Goal: Check status: Check status

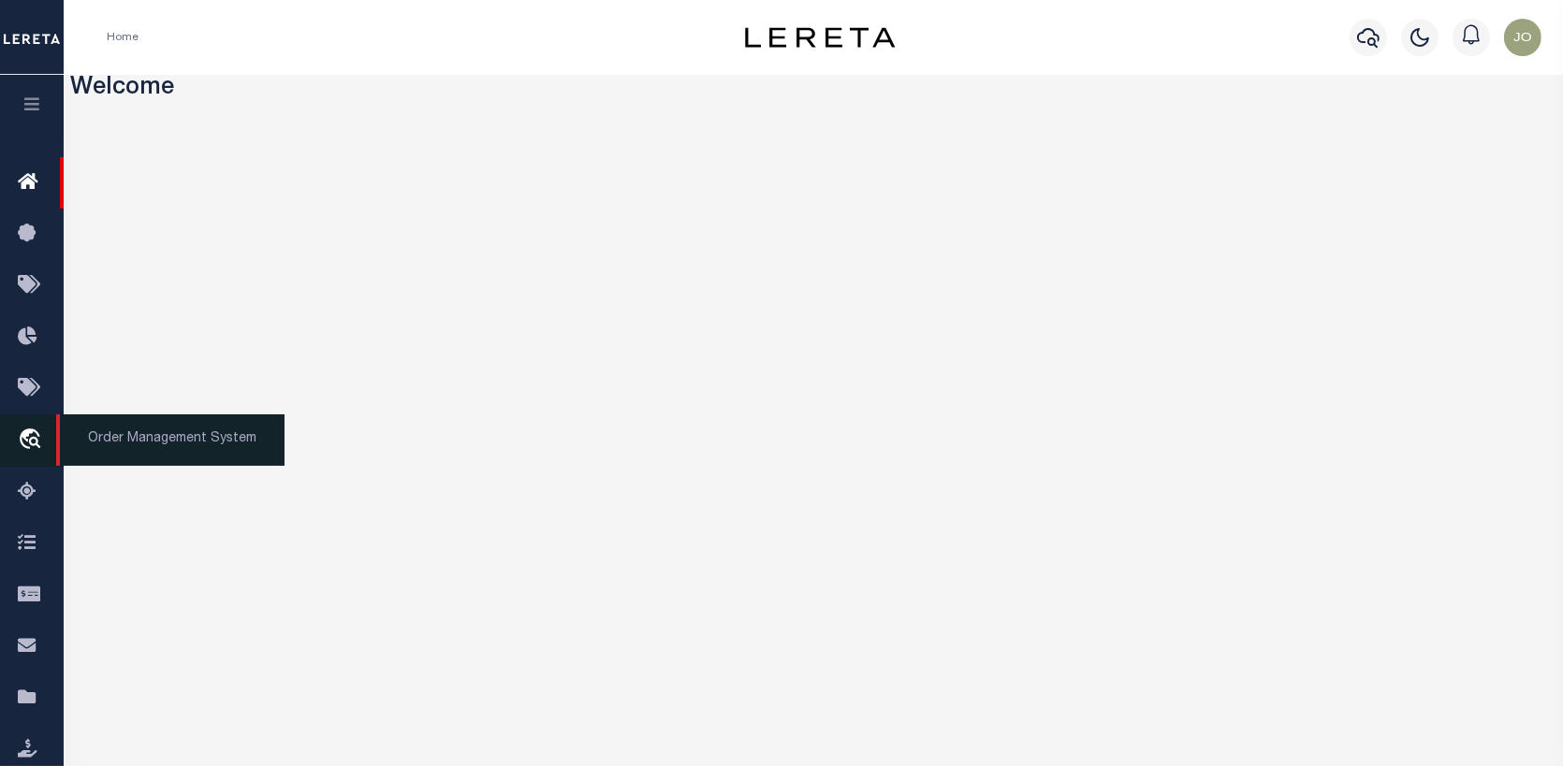
click at [36, 436] on icon "travel_explore" at bounding box center [33, 441] width 30 height 24
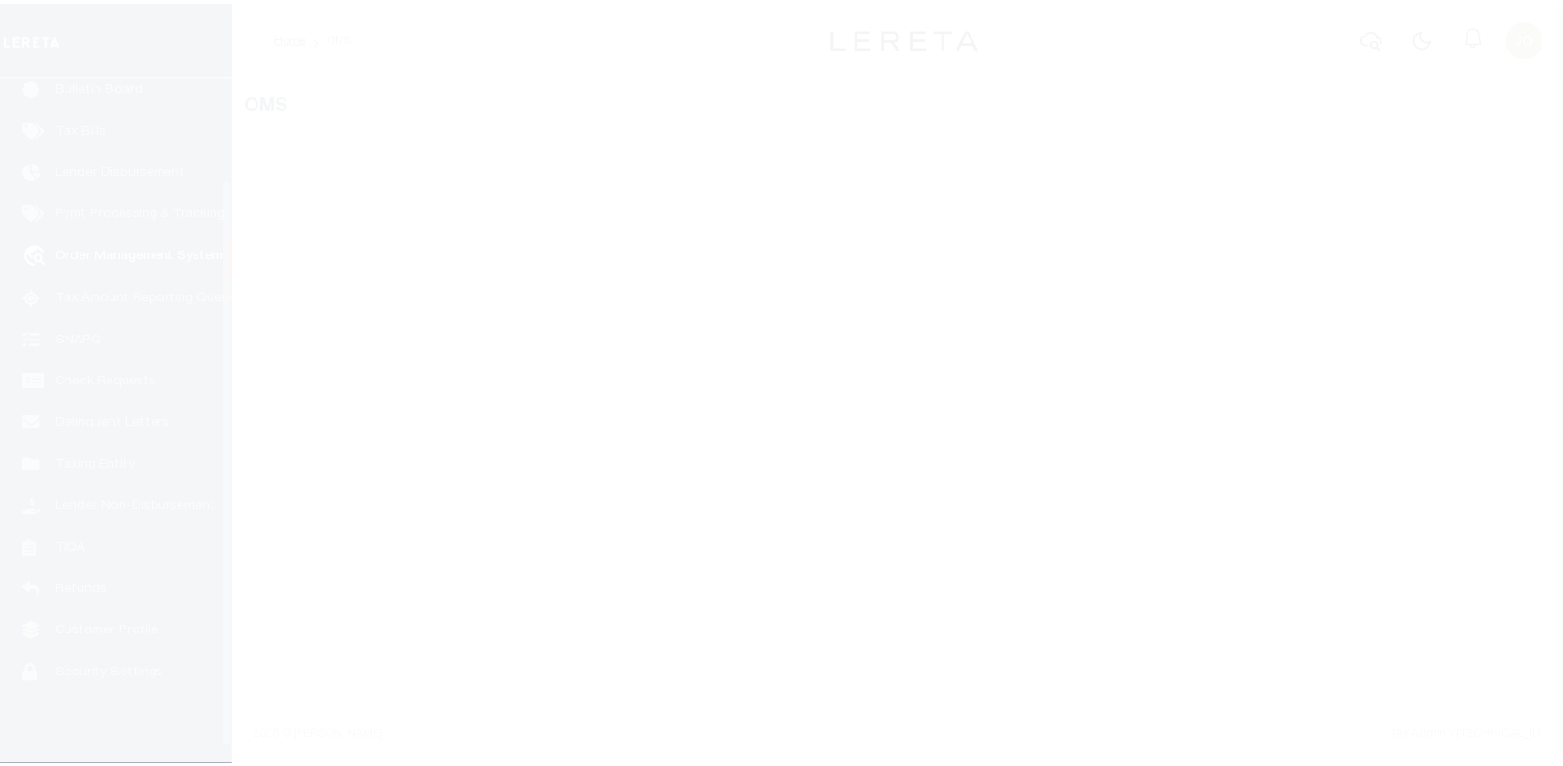
scroll to position [136, 0]
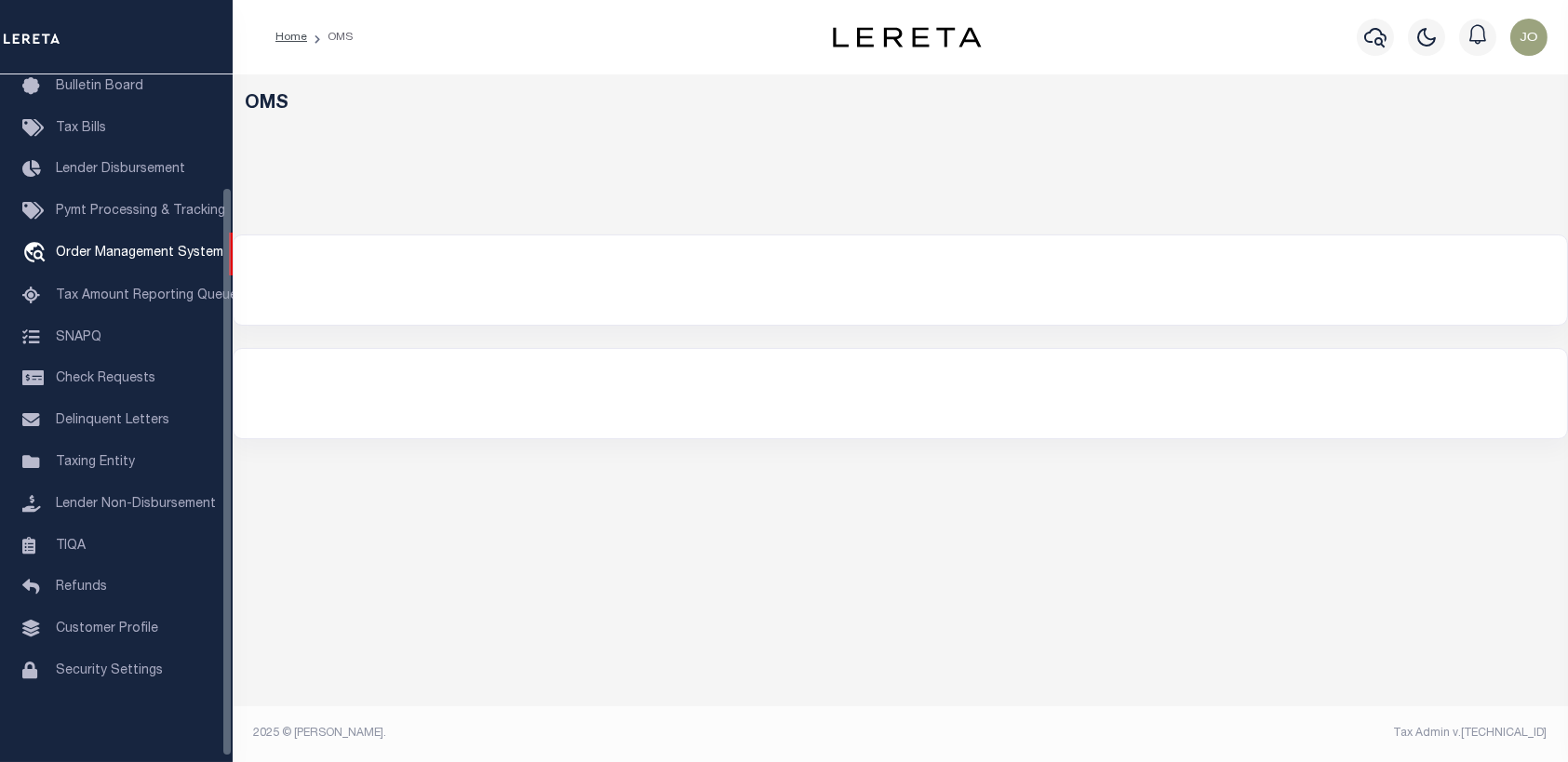
select select "200"
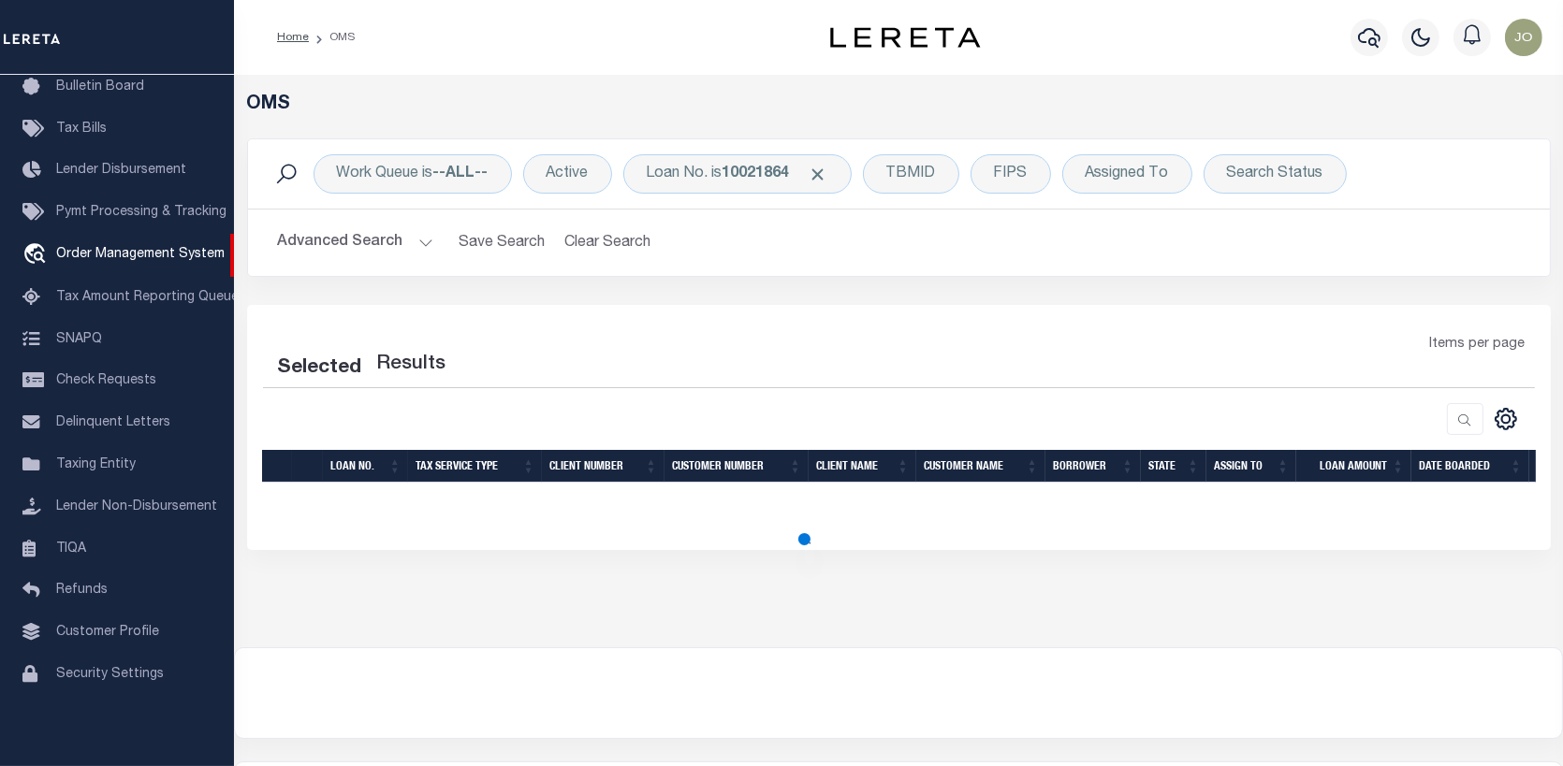
select select "200"
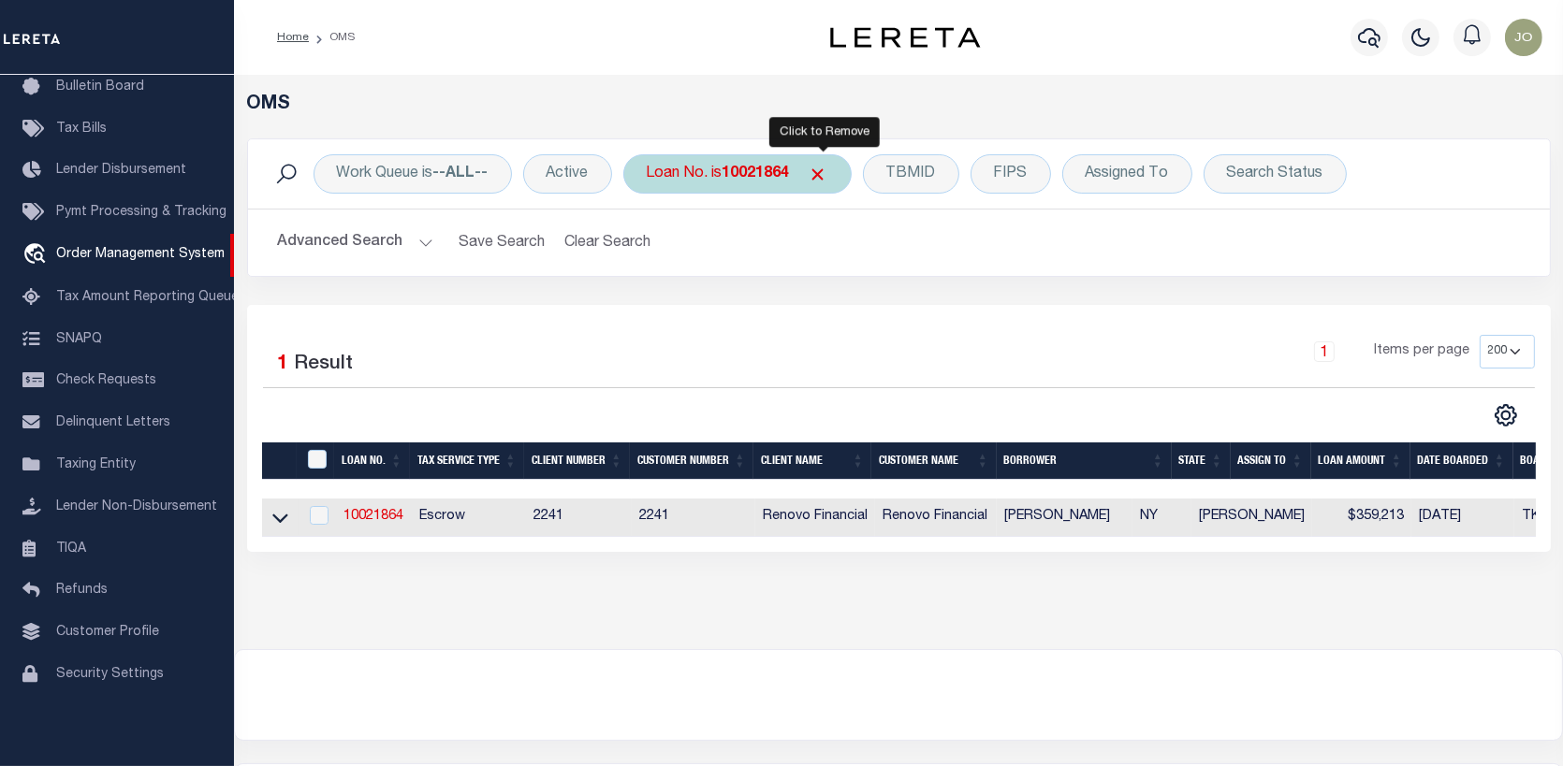
click at [818, 170] on span "Click to Remove" at bounding box center [819, 175] width 20 height 20
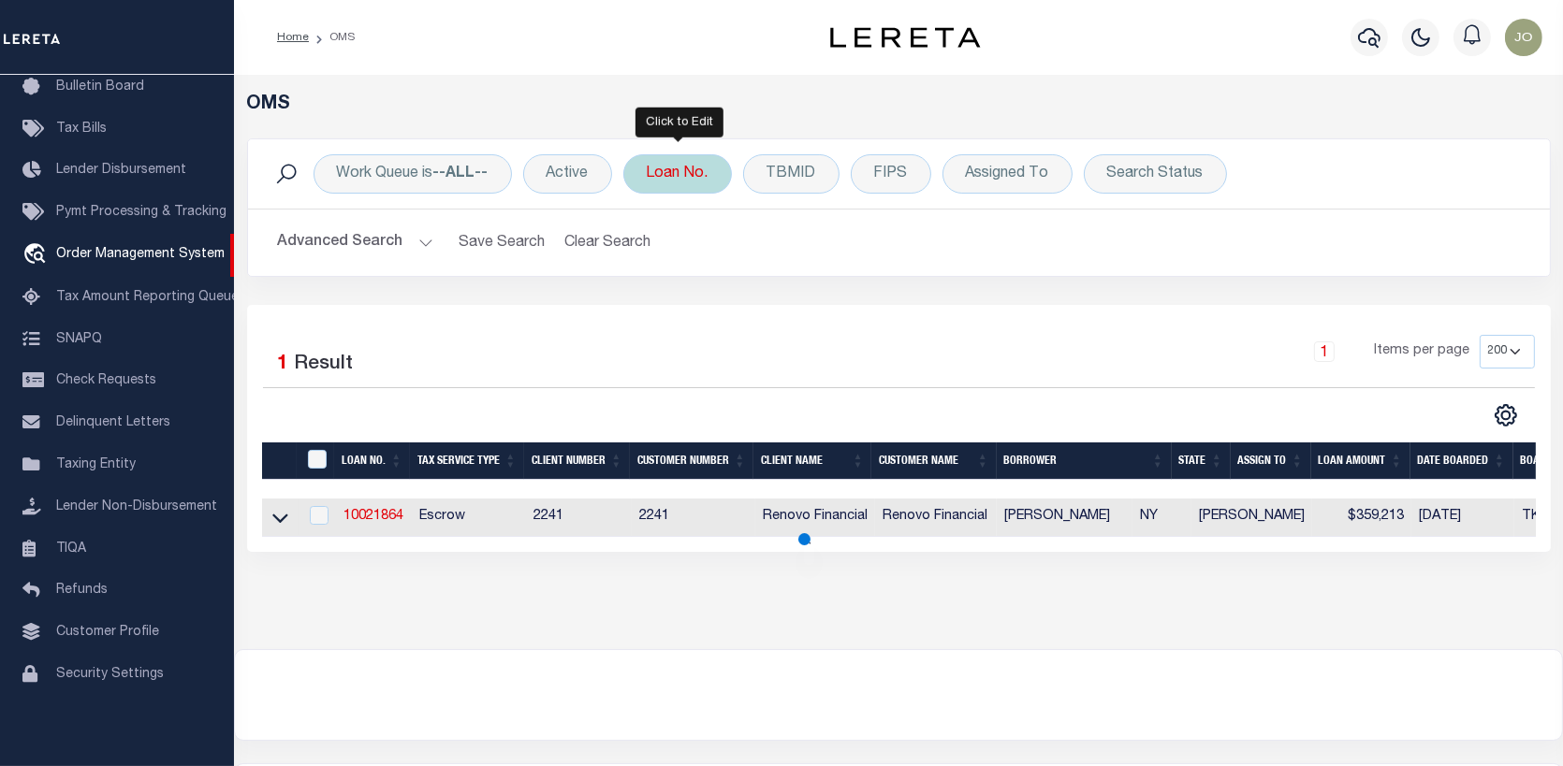
click at [702, 176] on div "Loan No." at bounding box center [677, 173] width 109 height 39
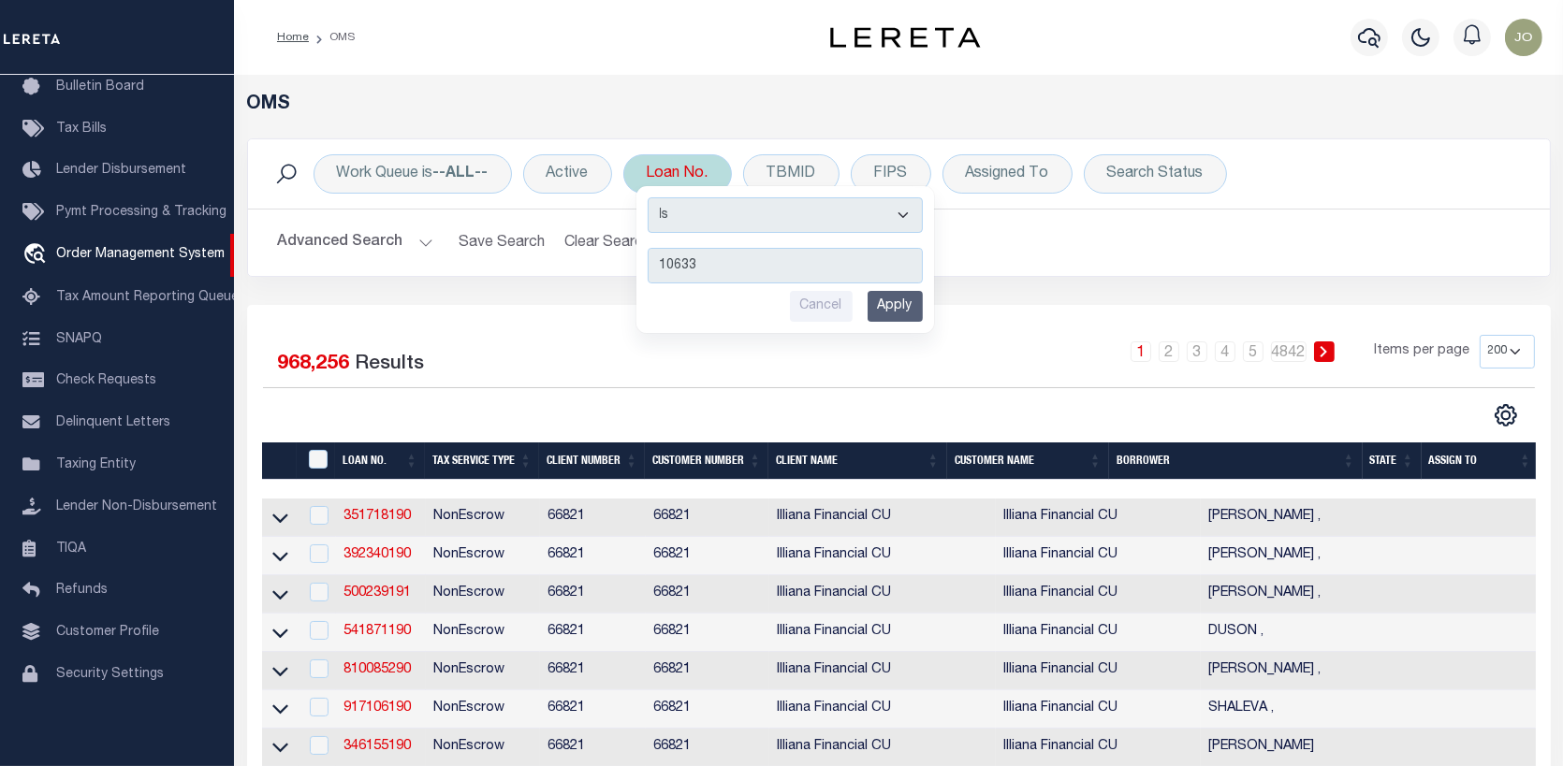
type input "10633"
click at [896, 307] on input "Apply" at bounding box center [895, 306] width 55 height 31
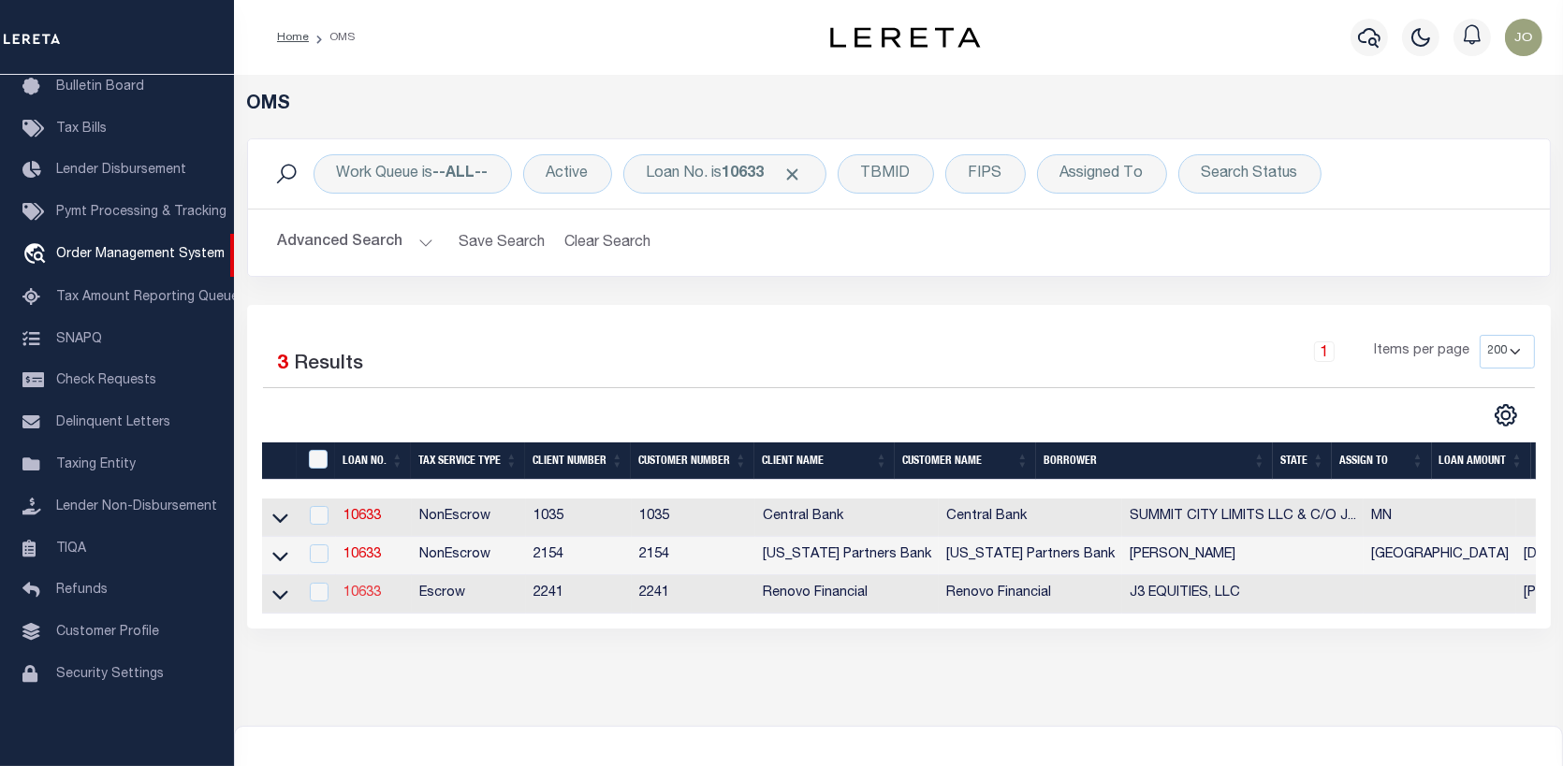
click at [355, 592] on link "10633" at bounding box center [361, 593] width 37 height 13
type input "10633"
type input "J3 EQUITIES, LLC"
select select
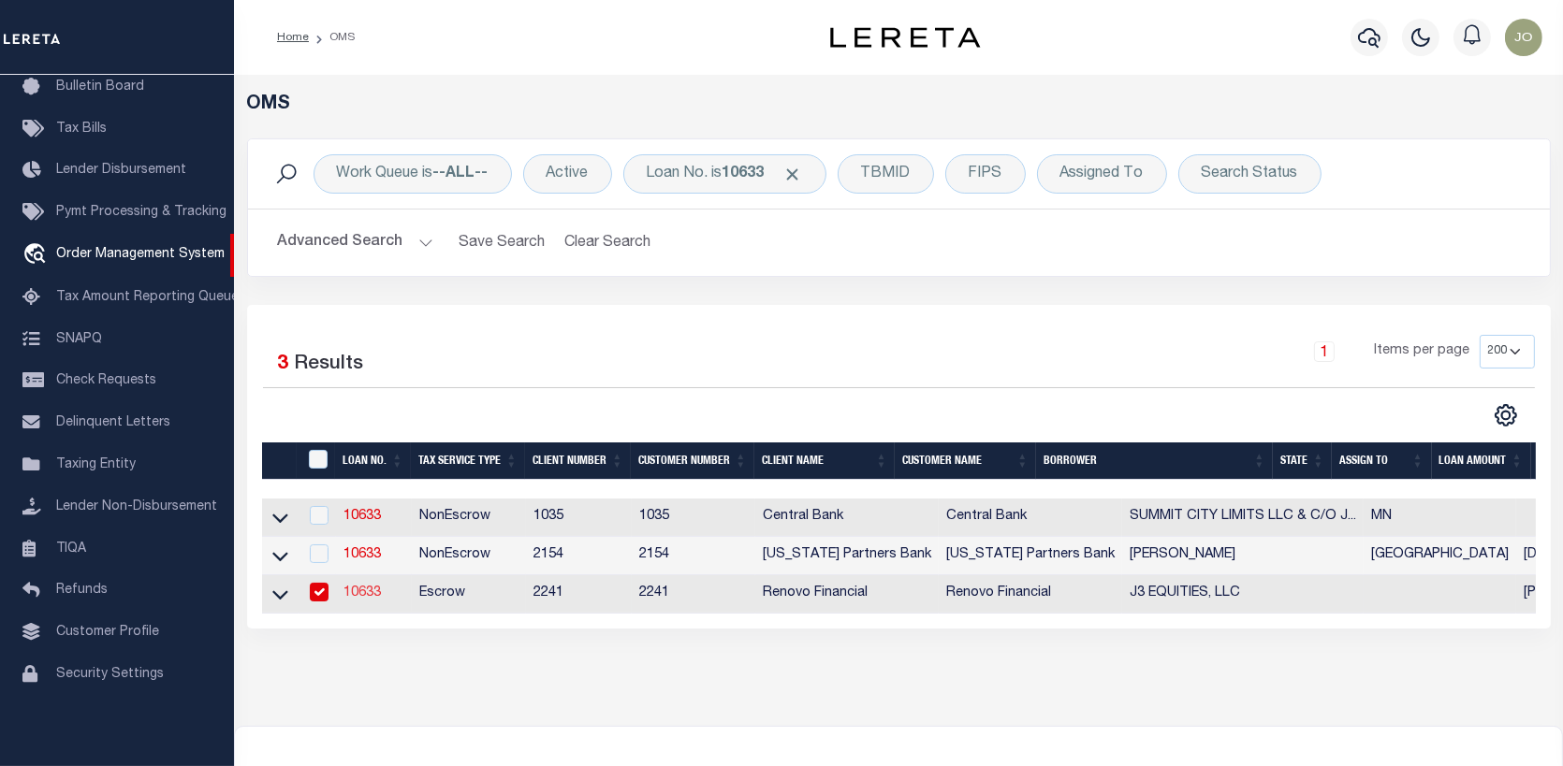
type input "[STREET_ADDRESS][US_STATE]"
type input "[GEOGRAPHIC_DATA] FL 34769"
select select "10"
select select "Escrow"
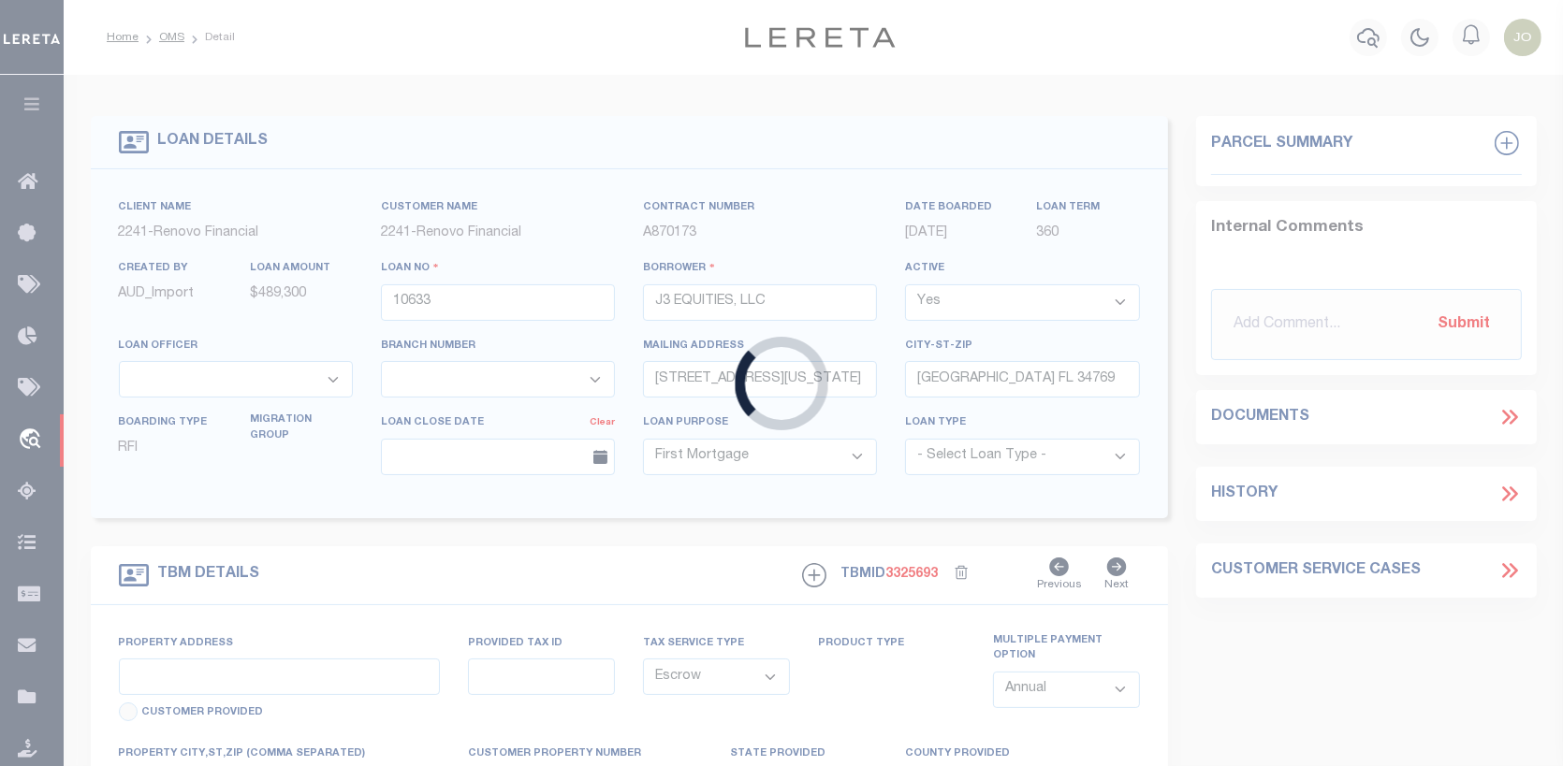
select select "25066"
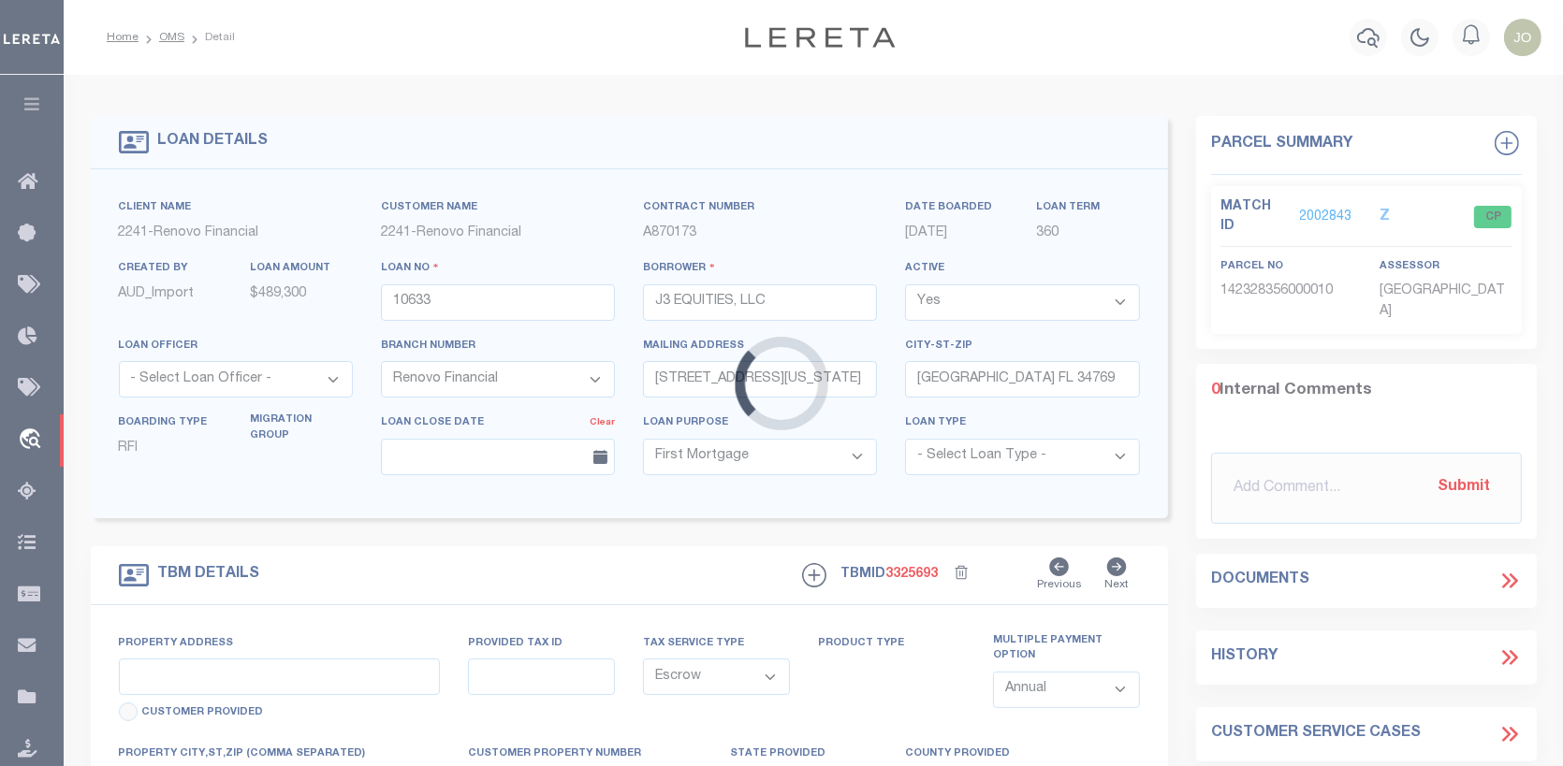
type input "[STREET_ADDRESS]"
select select
type input "[GEOGRAPHIC_DATA], FL 32819"
type input "a0k8Y00000jchR9"
select select
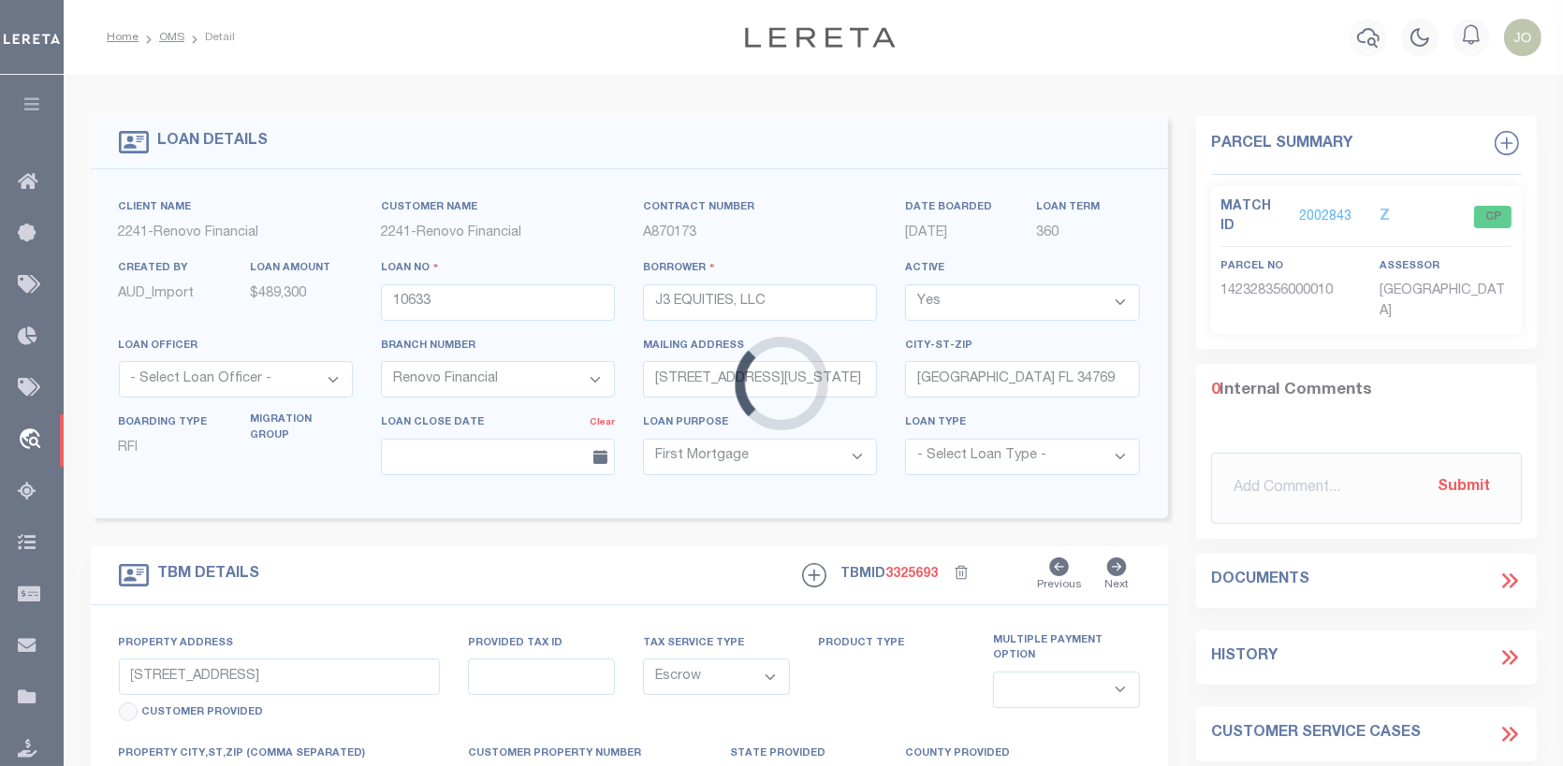
type textarea "LEGAL REQUIRED"
type textarea "REO 9/2/25"
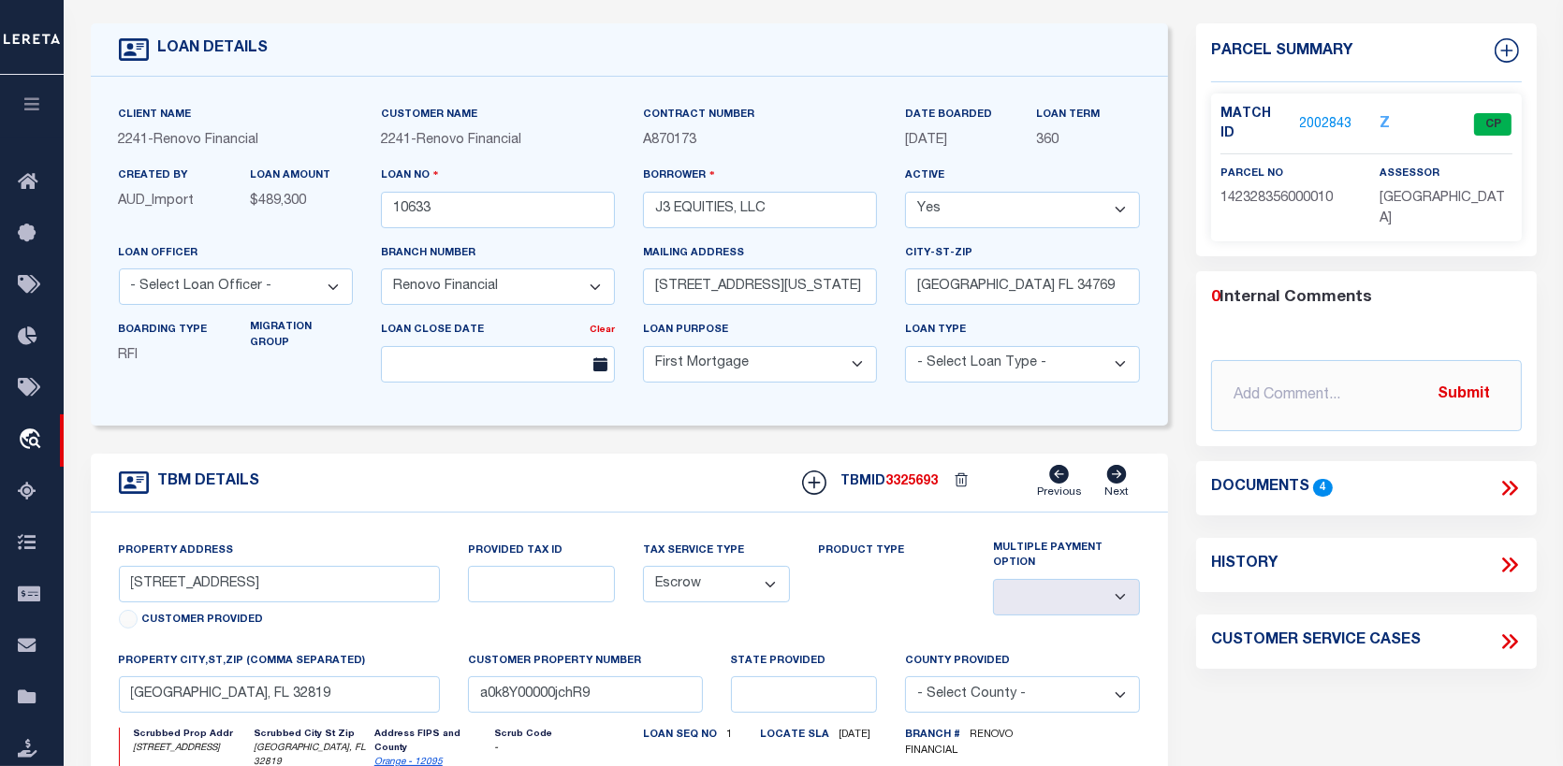
scroll to position [94, 0]
click at [1313, 114] on link "2002843" at bounding box center [1326, 124] width 52 height 20
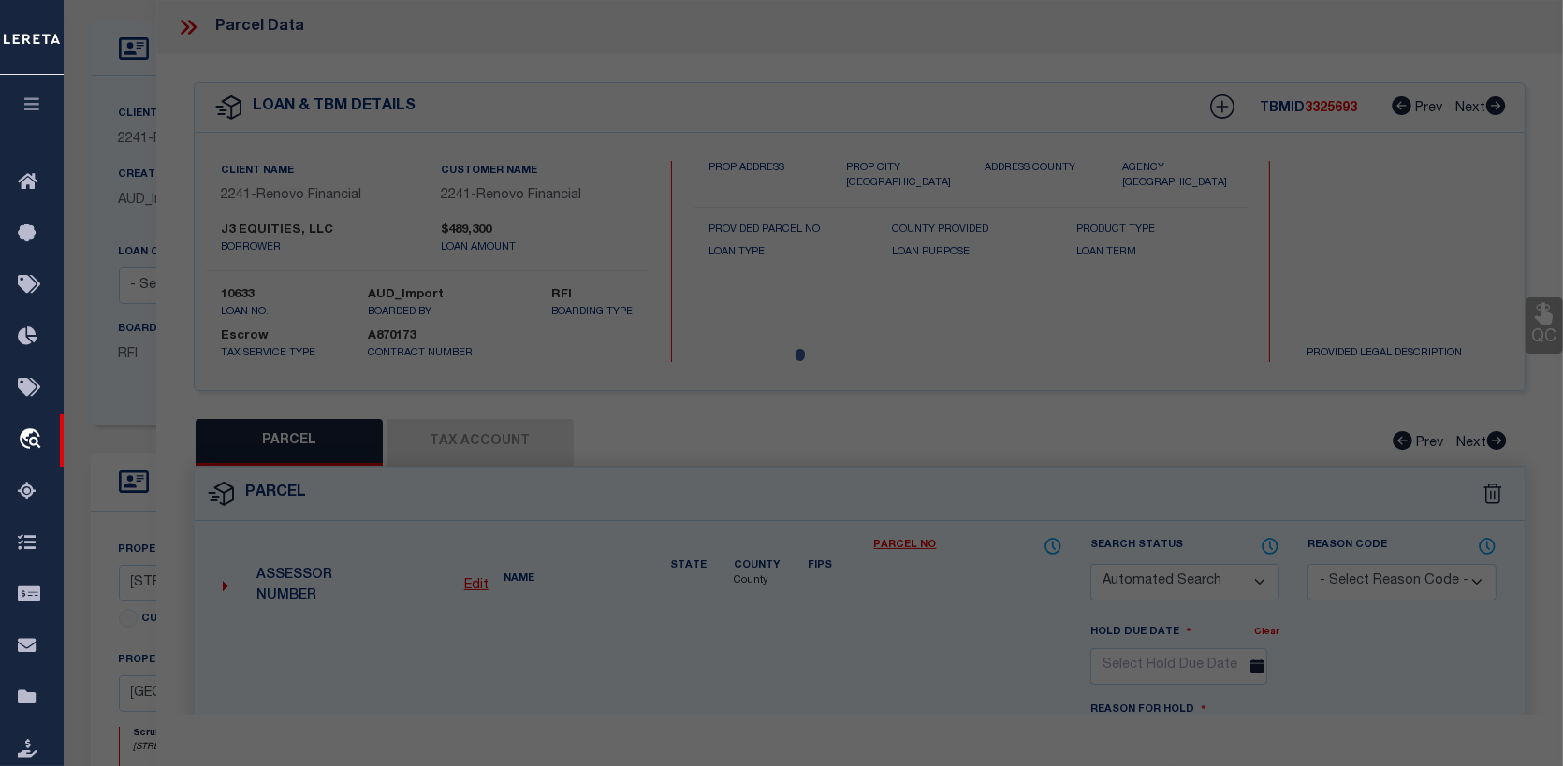
checkbox input "false"
select select "CP"
type input "J3 Equities LLC"
type input "5701 Pitch Pine Dr"
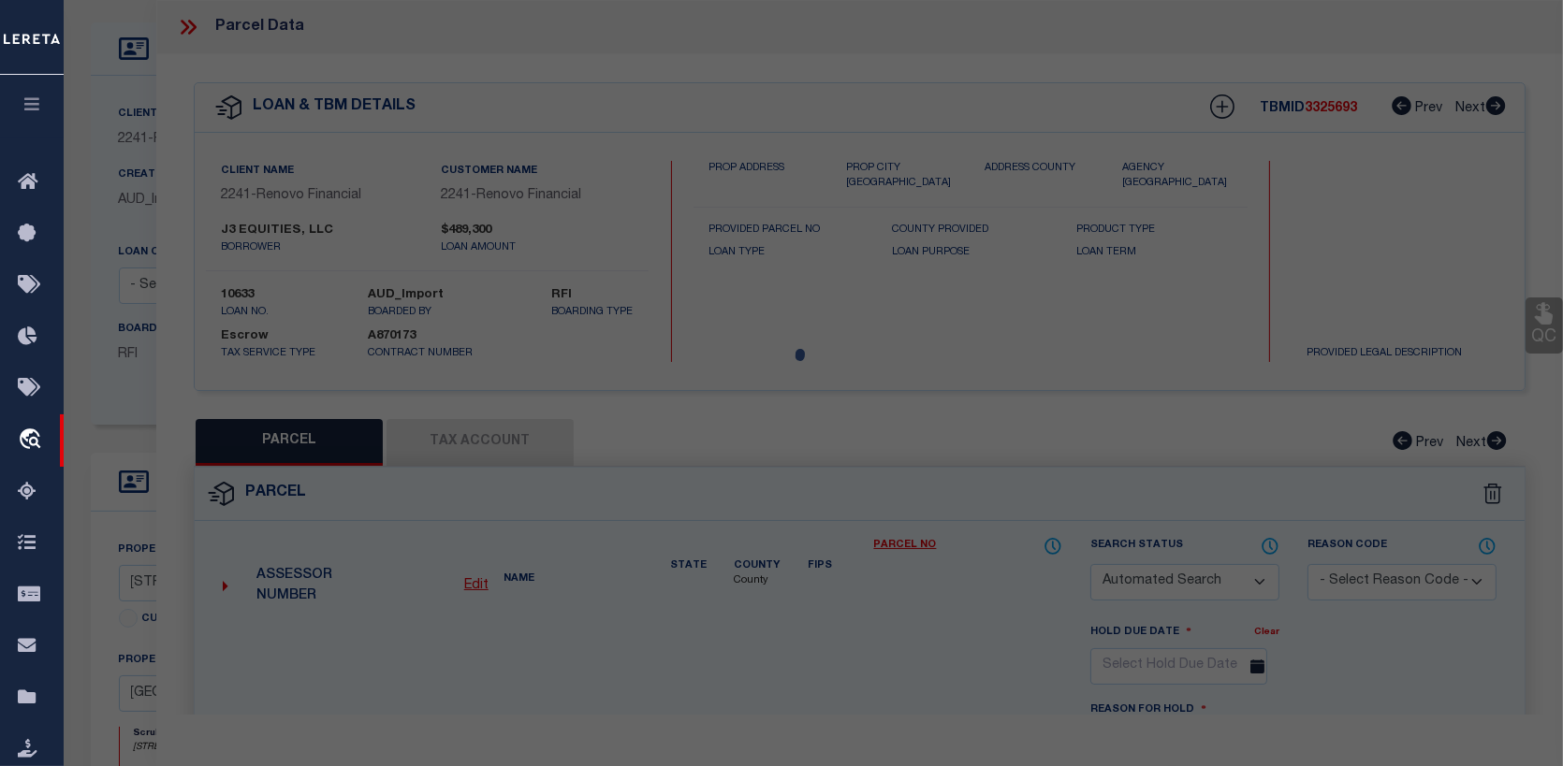
checkbox input "false"
type input "[GEOGRAPHIC_DATA], FL 32819"
type textarea "HIDDEN SPRINGS UNIT 3 12/45 LOT 1"
type textarea "Tax ID Special Project"
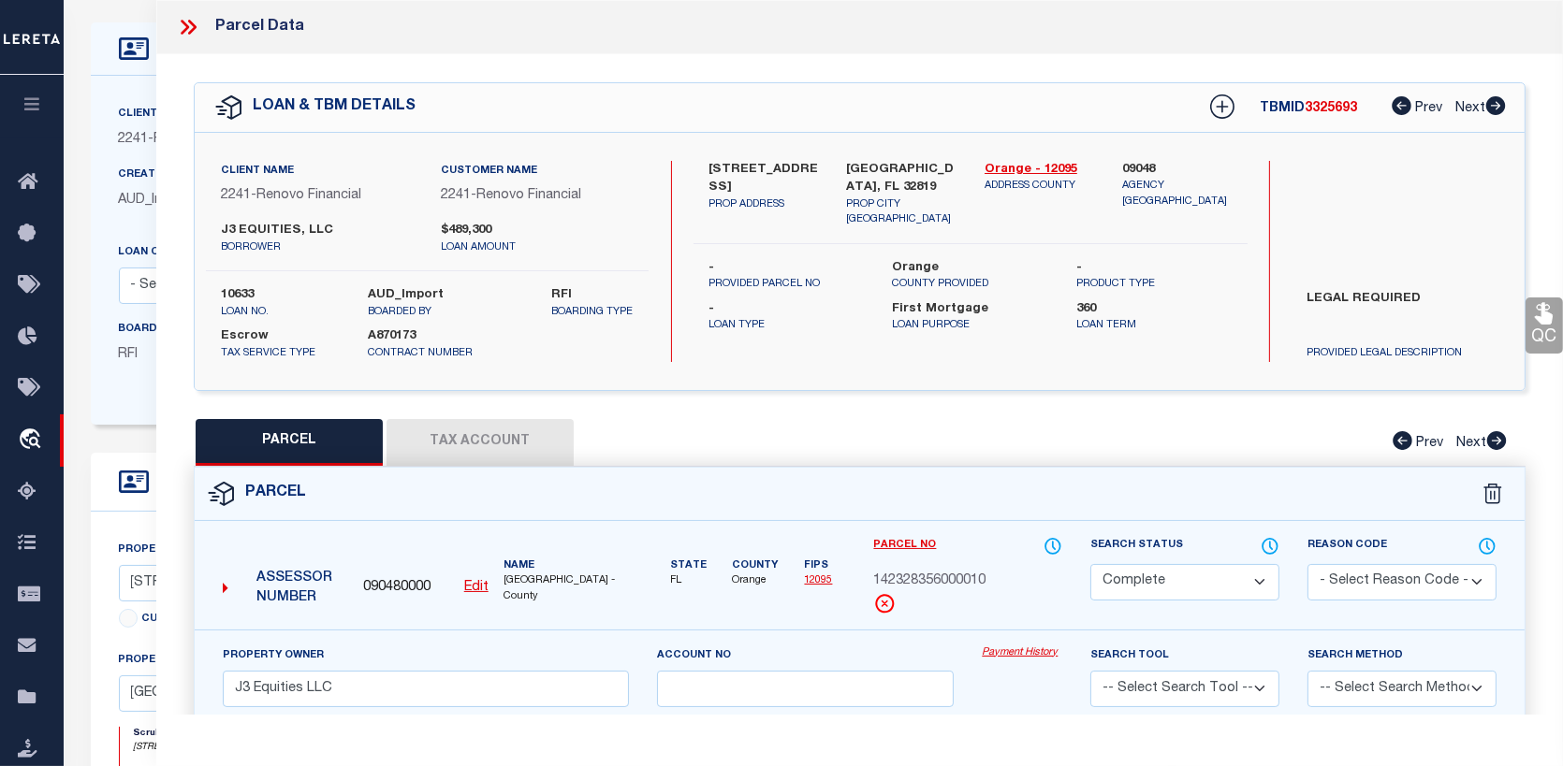
click at [1020, 649] on link "Payment History" at bounding box center [1022, 654] width 80 height 16
